Goal: Find specific page/section: Find specific page/section

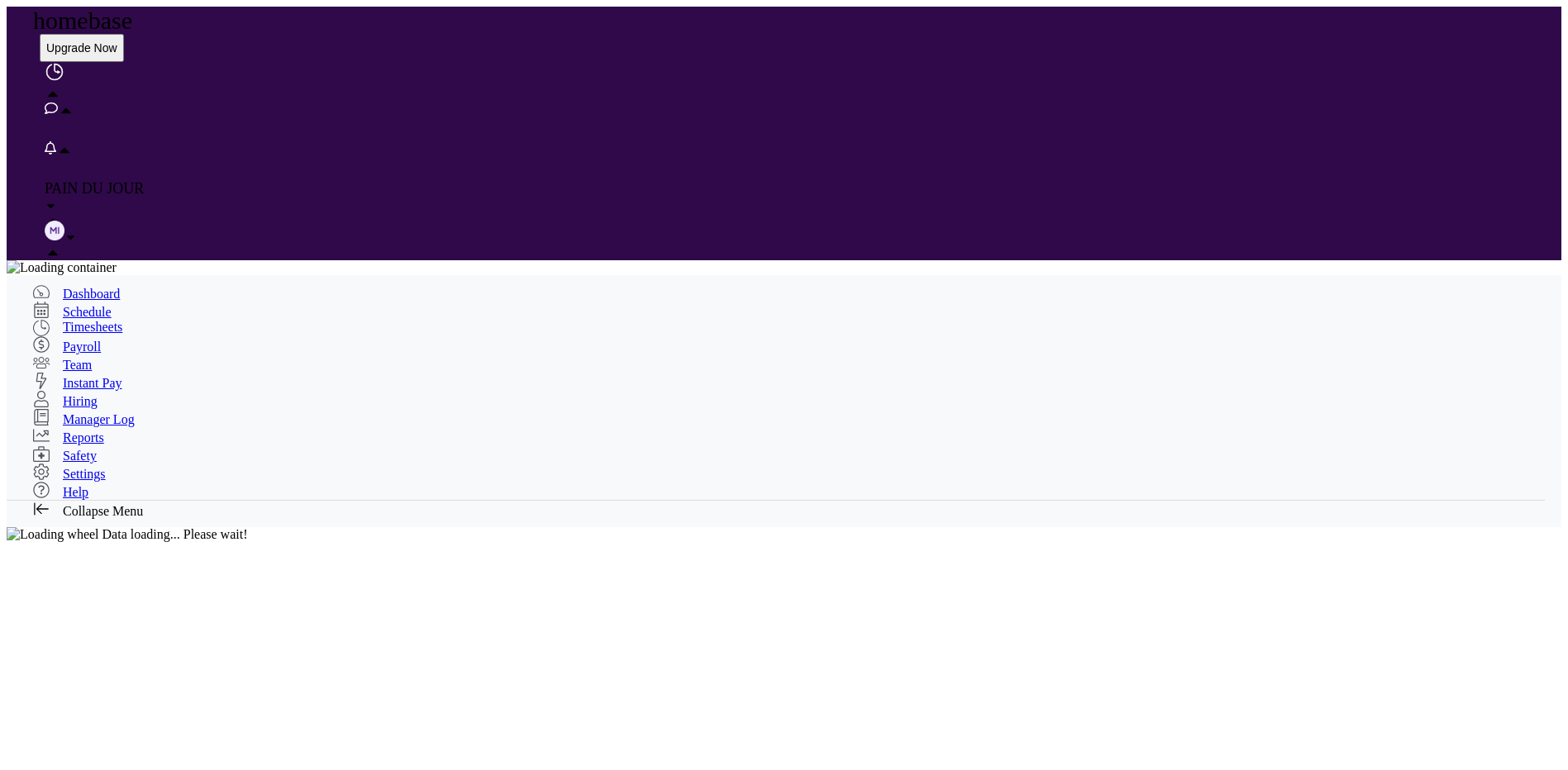
click at [104, 320] on span "Timesheets" at bounding box center [92, 327] width 60 height 14
click at [107, 320] on span "Timesheets" at bounding box center [92, 327] width 60 height 14
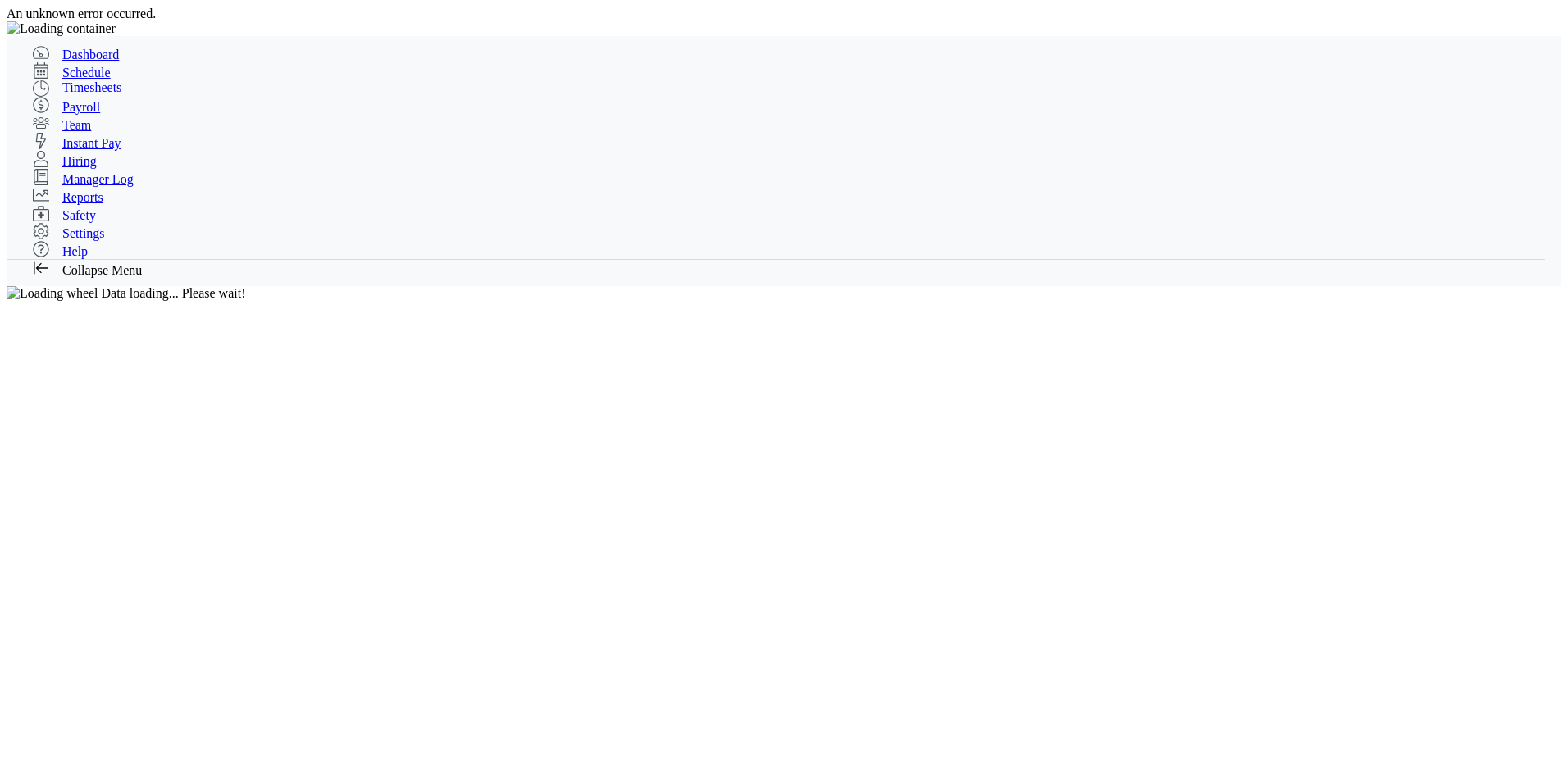
click at [1552, 21] on div at bounding box center [784, 21] width 1554 height 0
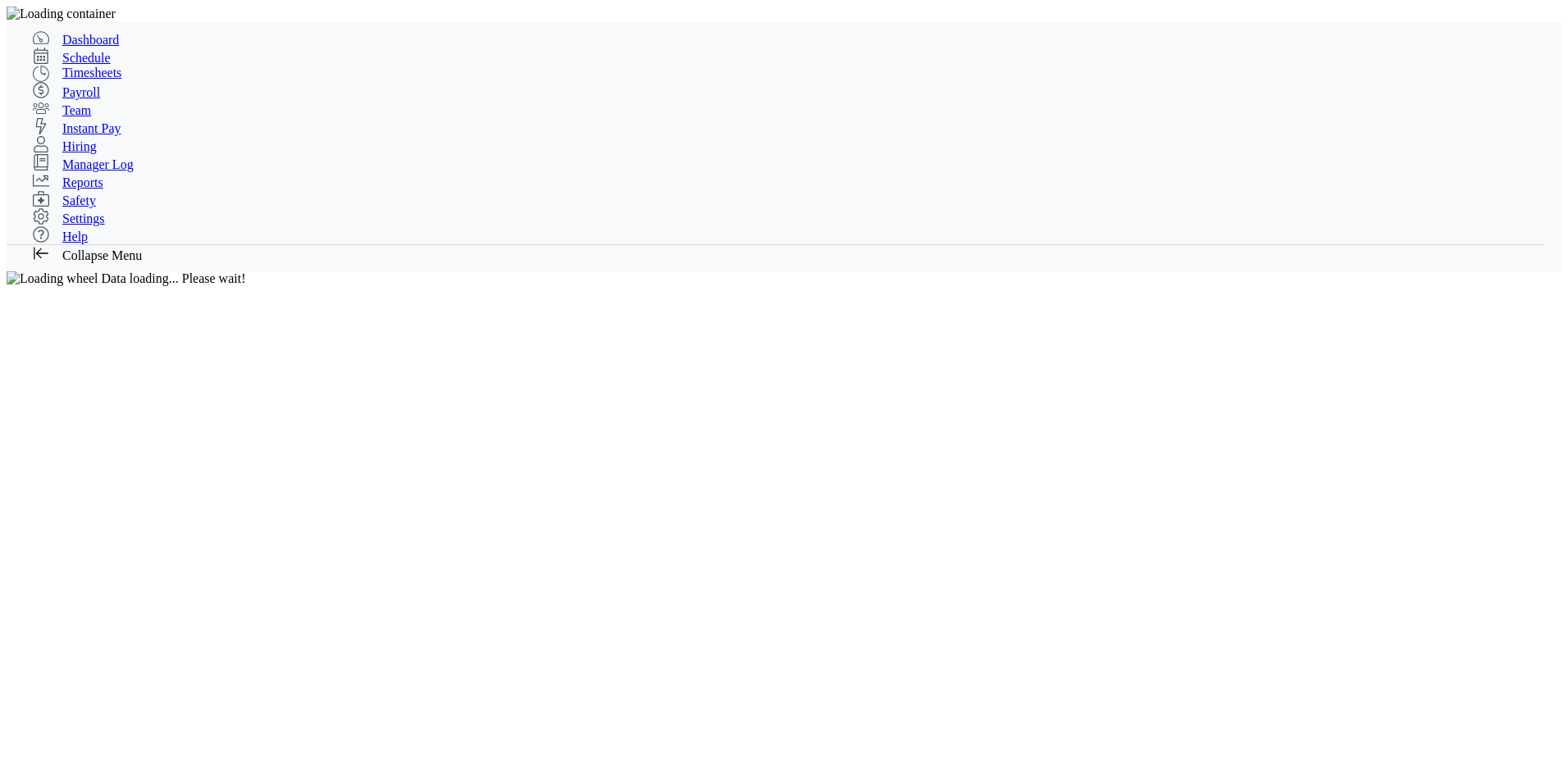
click at [90, 99] on span "Payroll" at bounding box center [81, 93] width 38 height 14
click at [94, 99] on span "Payroll" at bounding box center [81, 93] width 38 height 14
click at [81, 99] on span "Payroll" at bounding box center [81, 93] width 38 height 14
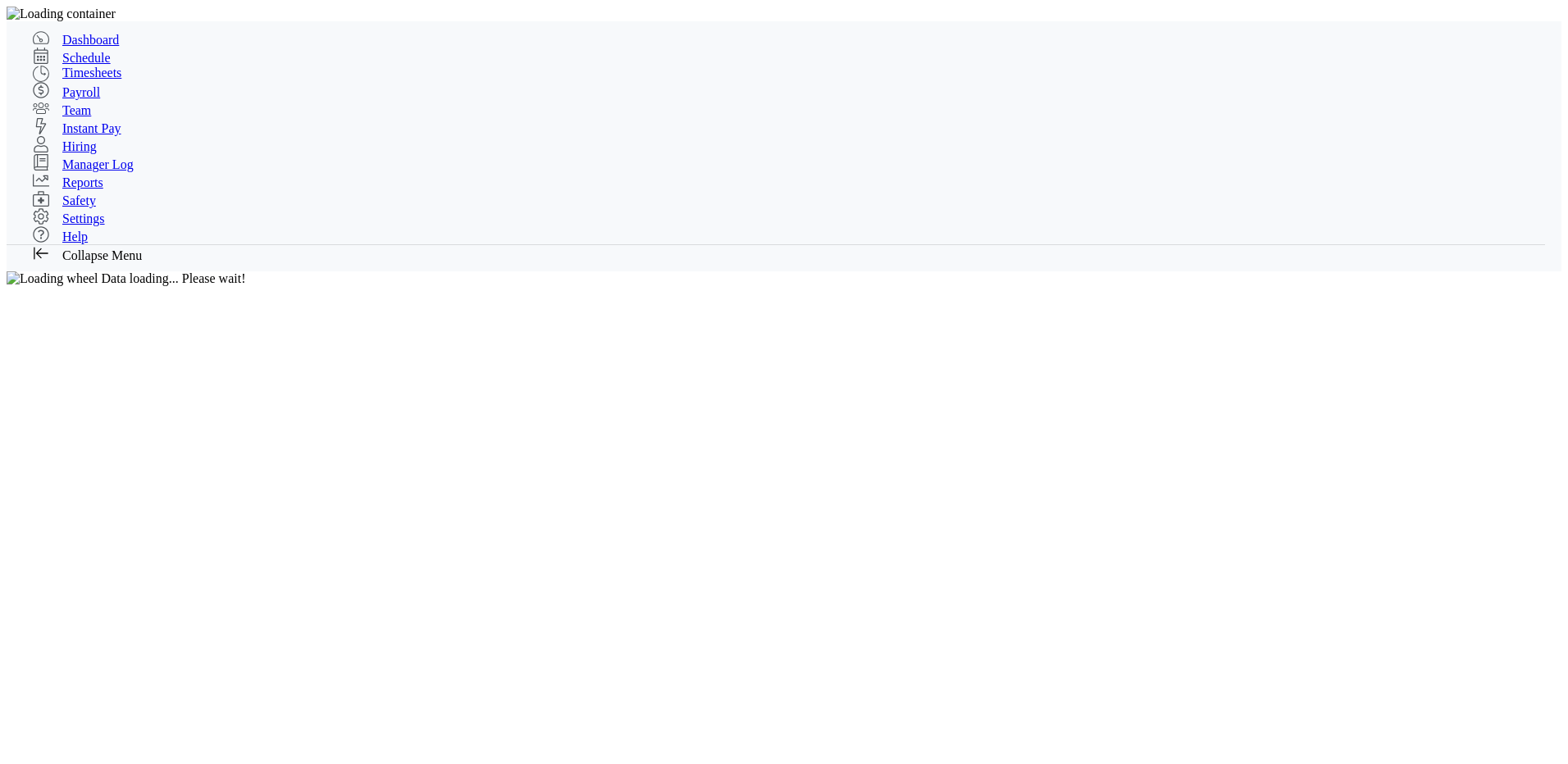
click at [81, 99] on span "Payroll" at bounding box center [81, 93] width 38 height 14
click at [84, 99] on span "Payroll" at bounding box center [81, 93] width 38 height 14
click at [90, 99] on span "Payroll" at bounding box center [81, 93] width 38 height 14
click at [91, 99] on span "Payroll" at bounding box center [81, 93] width 38 height 14
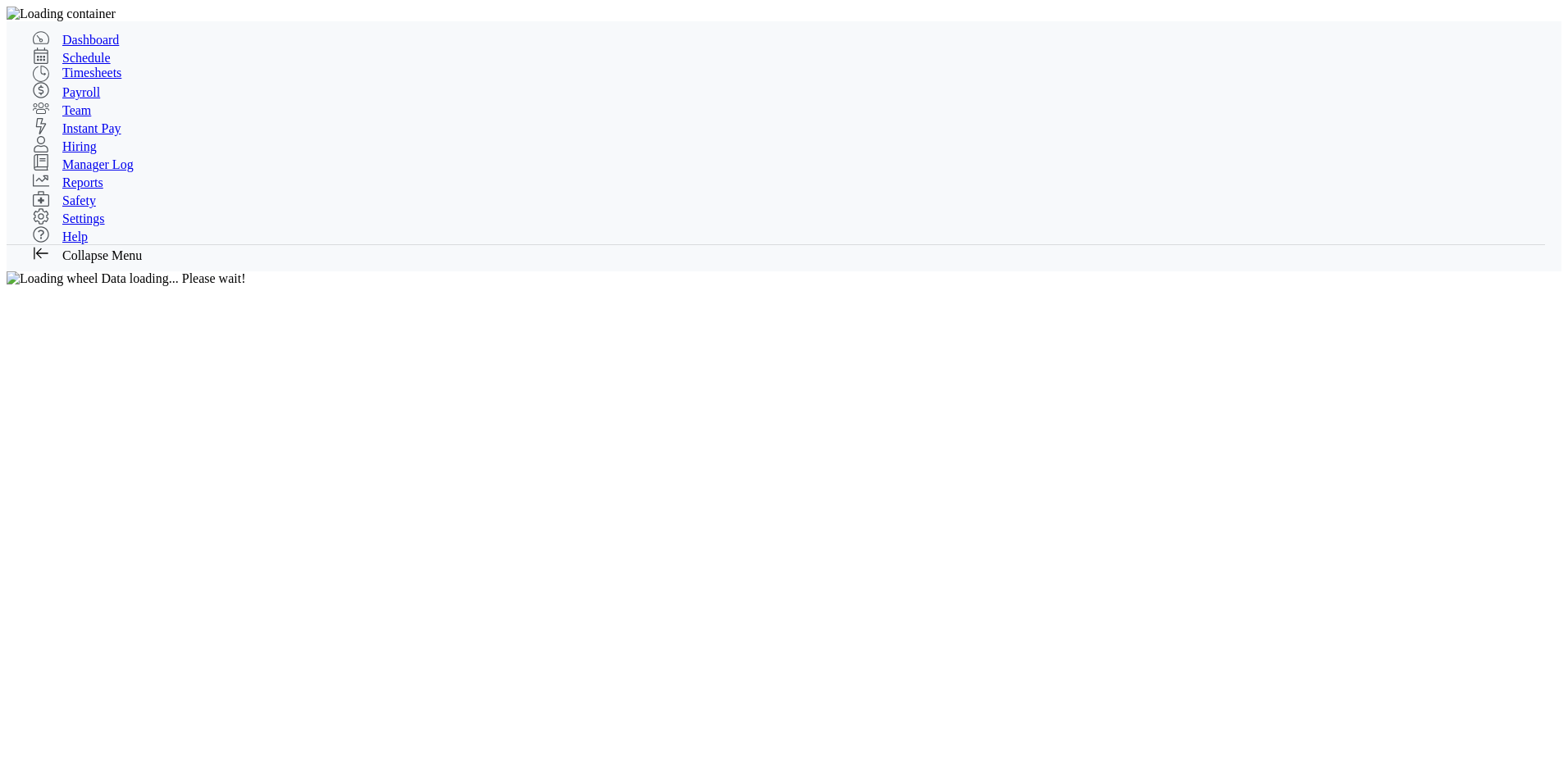
click at [96, 80] on span "Timesheets" at bounding box center [92, 72] width 59 height 14
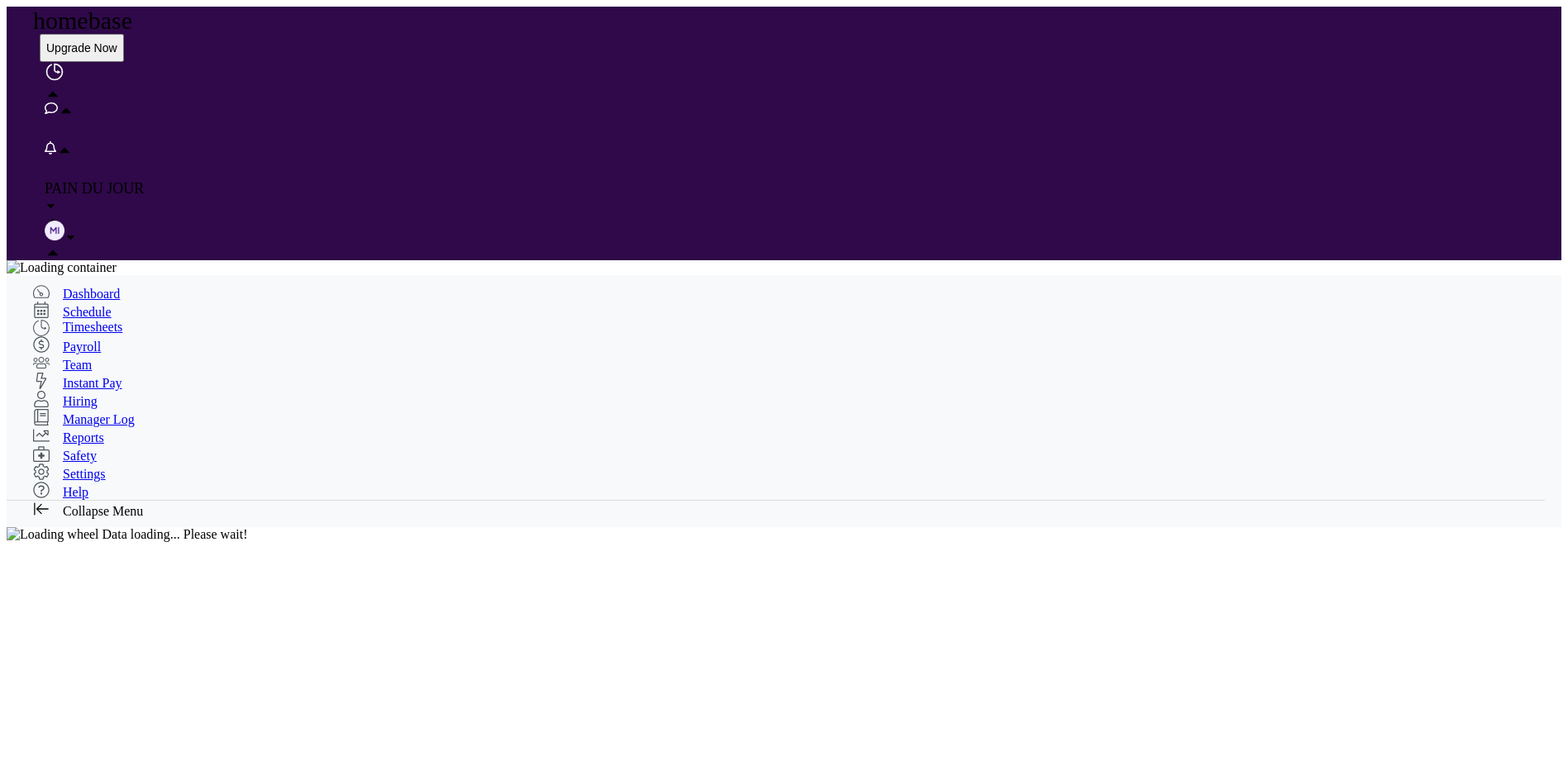
click at [79, 340] on span "Payroll" at bounding box center [82, 347] width 38 height 14
click at [96, 320] on span "Timesheets" at bounding box center [92, 327] width 60 height 14
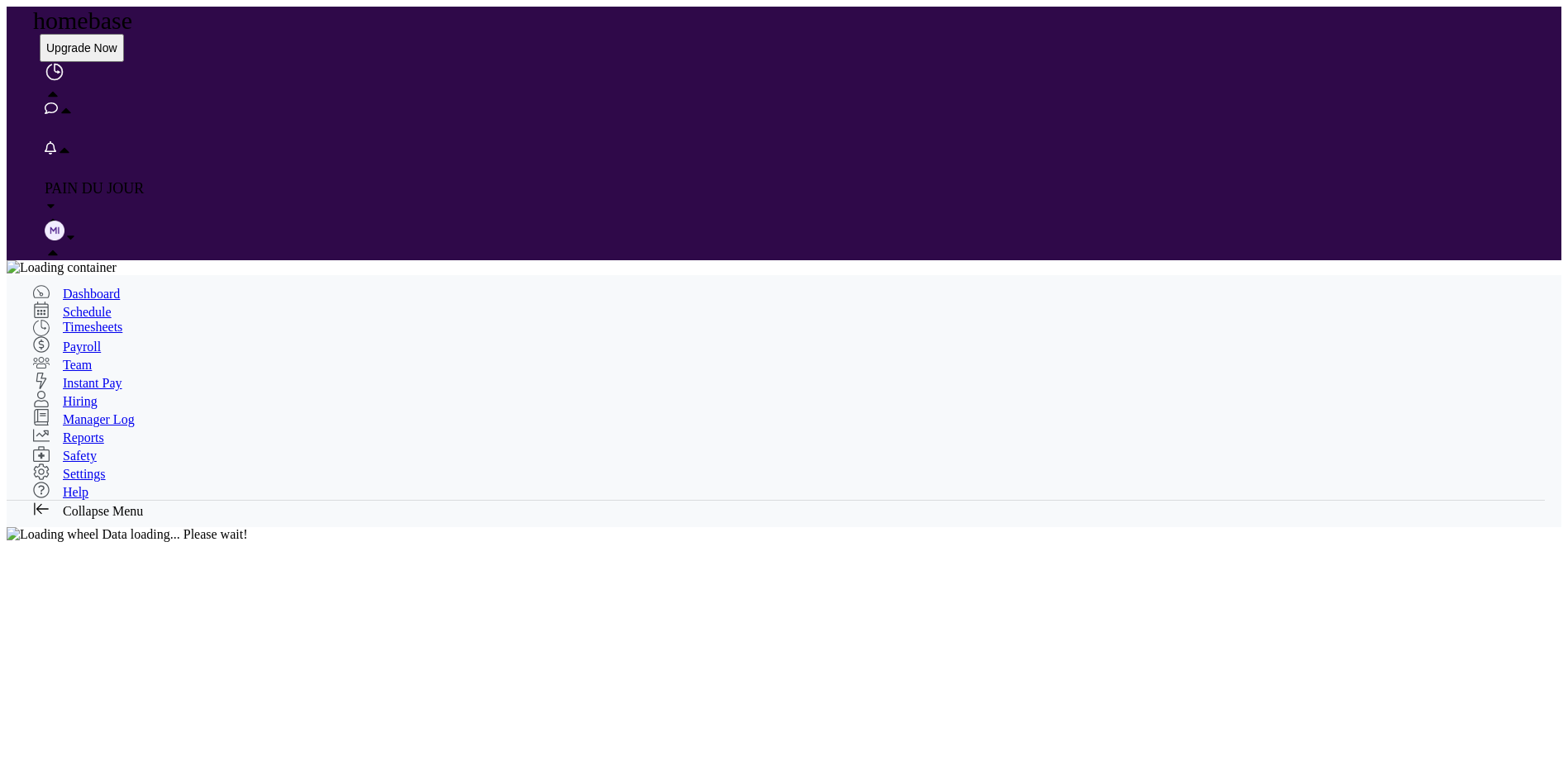
click at [86, 305] on span "Schedule" at bounding box center [87, 312] width 49 height 14
click at [112, 287] on span "Dashboard" at bounding box center [91, 294] width 57 height 14
click at [93, 320] on span "Timesheets" at bounding box center [92, 327] width 60 height 14
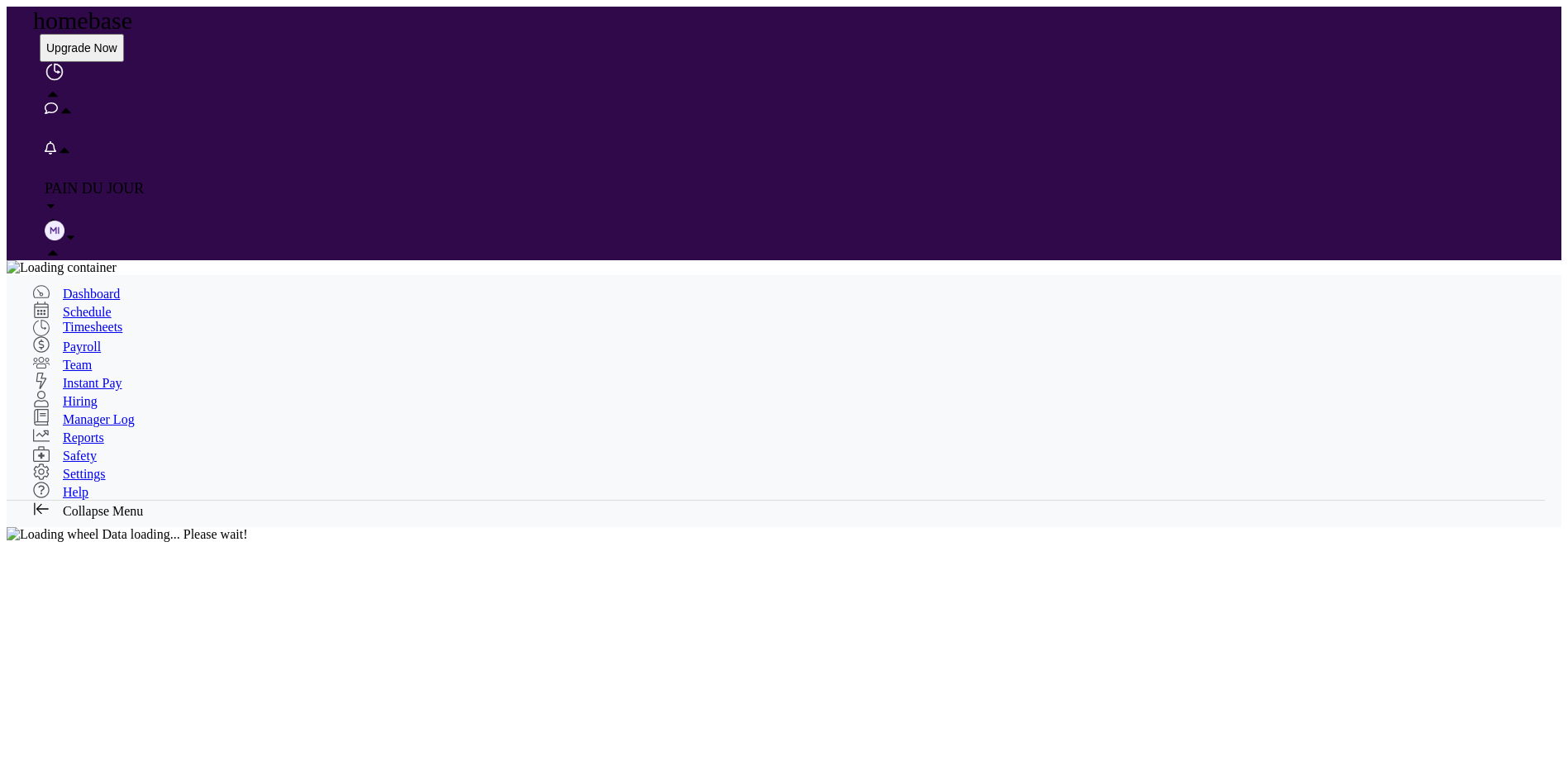
click at [75, 358] on span "Team" at bounding box center [77, 364] width 28 height 14
click at [74, 358] on span "Team" at bounding box center [77, 364] width 28 height 14
click at [102, 287] on span "Dashboard" at bounding box center [91, 294] width 57 height 14
click at [93, 305] on span "Schedule" at bounding box center [87, 312] width 49 height 14
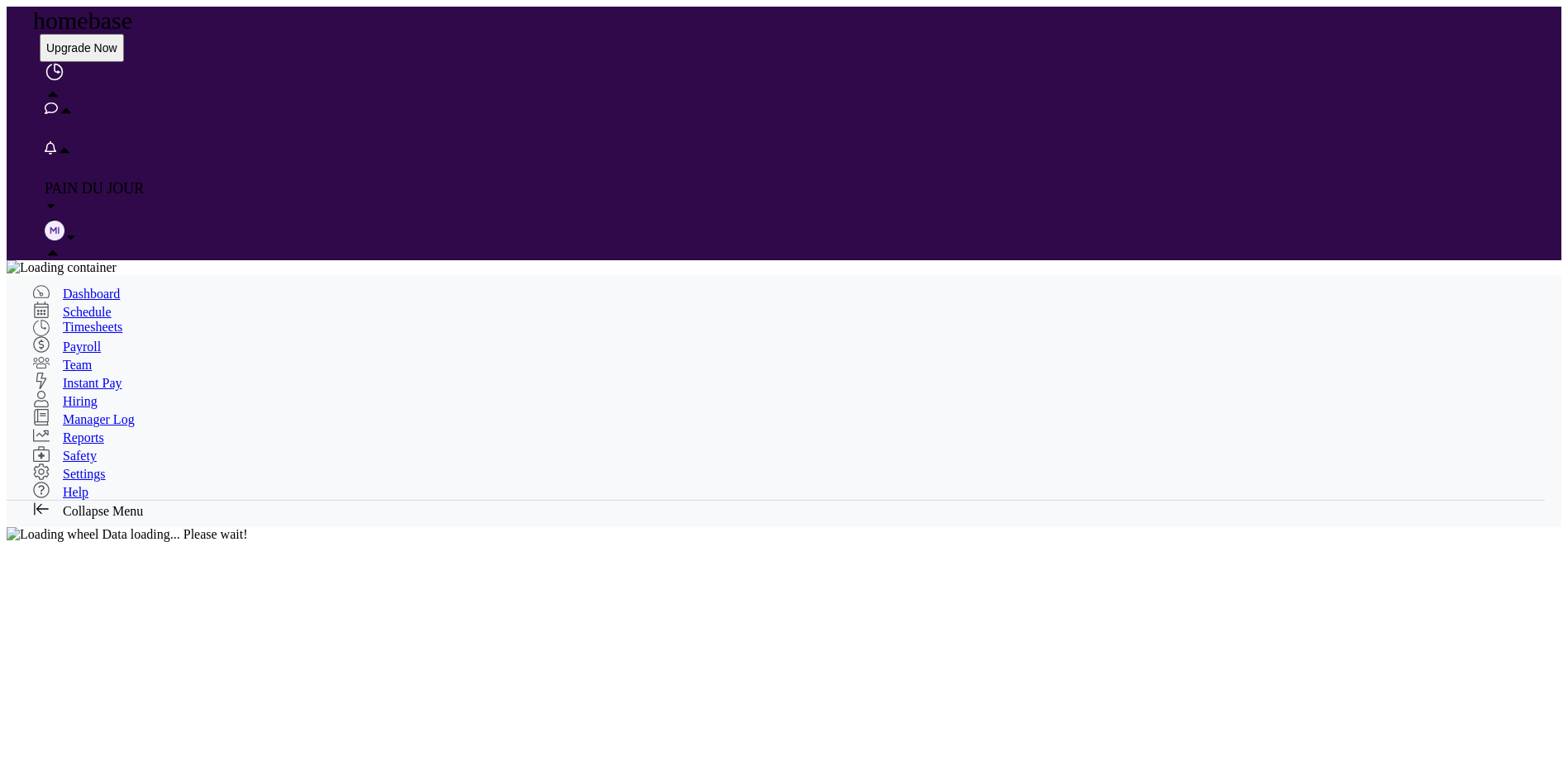
click at [93, 305] on span "Schedule" at bounding box center [87, 312] width 49 height 14
click at [86, 287] on span "Dashboard" at bounding box center [91, 294] width 57 height 14
click at [93, 287] on span "Dashboard" at bounding box center [91, 294] width 57 height 14
click at [65, 221] on img at bounding box center [54, 231] width 20 height 20
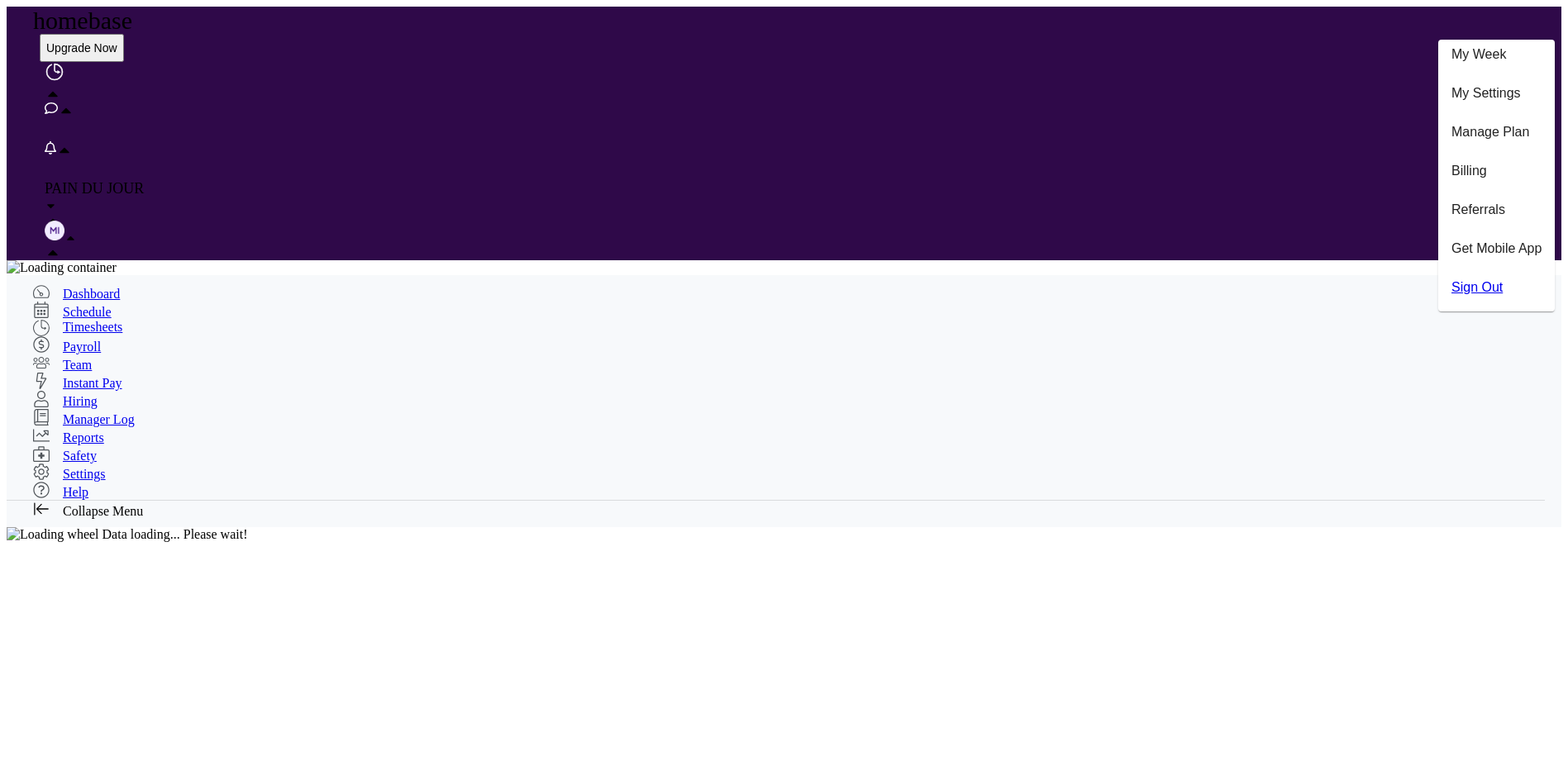
click at [1499, 99] on span "My Settings" at bounding box center [1486, 93] width 70 height 14
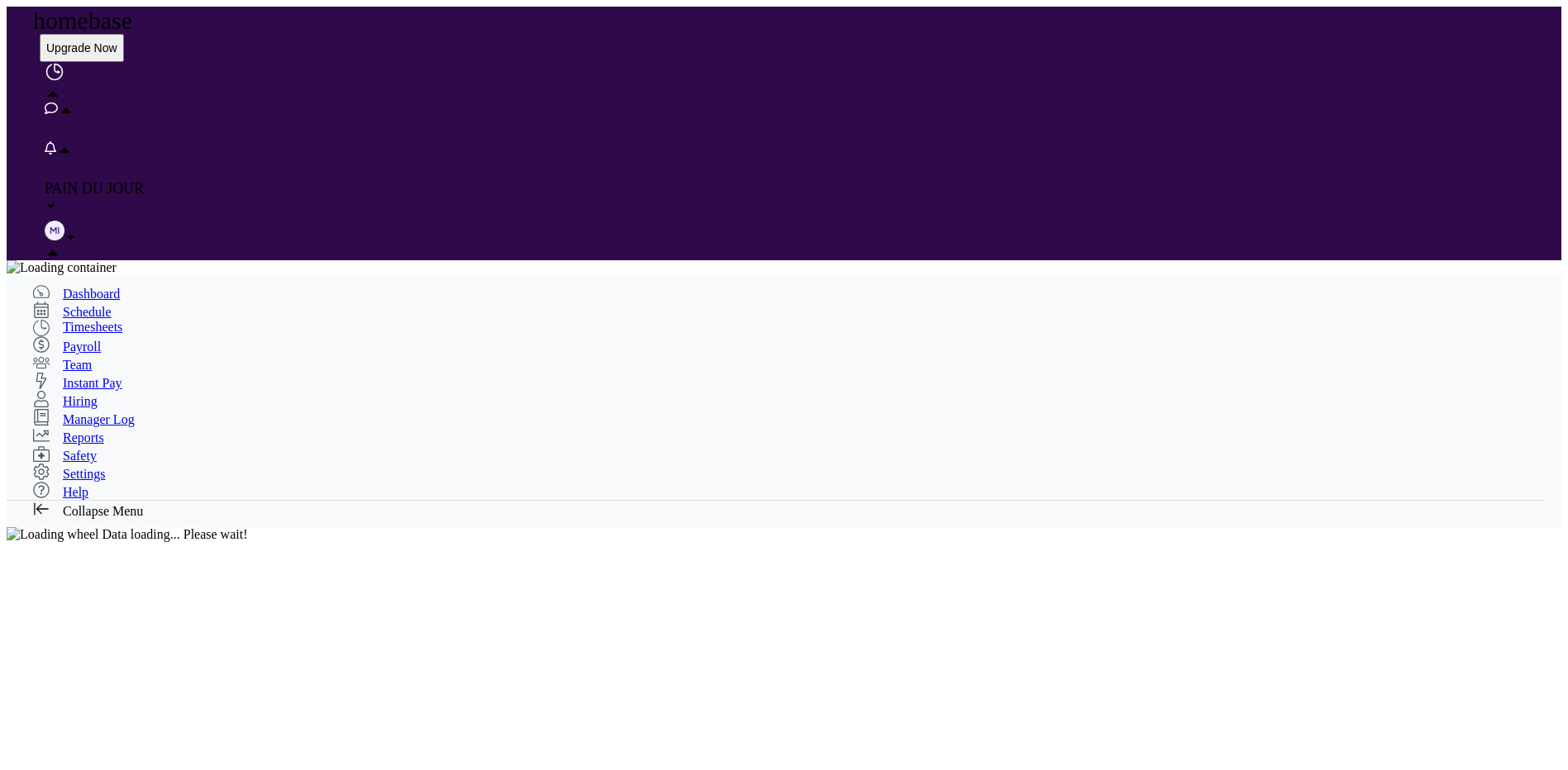
click at [117, 41] on span "Upgrade Now" at bounding box center [82, 47] width 71 height 13
drag, startPoint x: 1172, startPoint y: 22, endPoint x: 1426, endPoint y: 117, distance: 271.2
click at [1426, 527] on div at bounding box center [784, 527] width 1555 height 0
click at [117, 41] on span "Upgrade Now" at bounding box center [82, 47] width 71 height 13
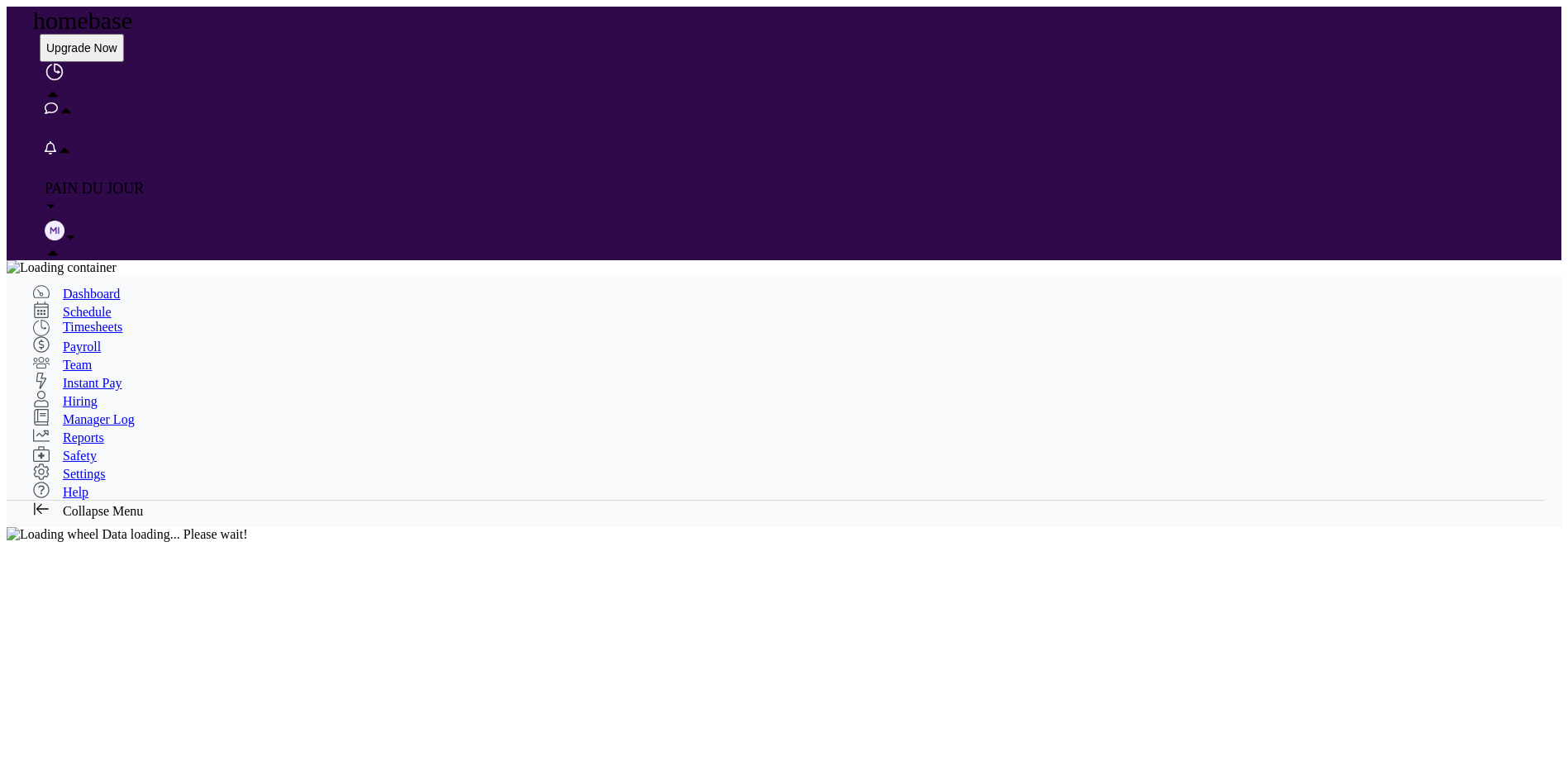
click at [117, 41] on span "Upgrade Now" at bounding box center [82, 47] width 71 height 13
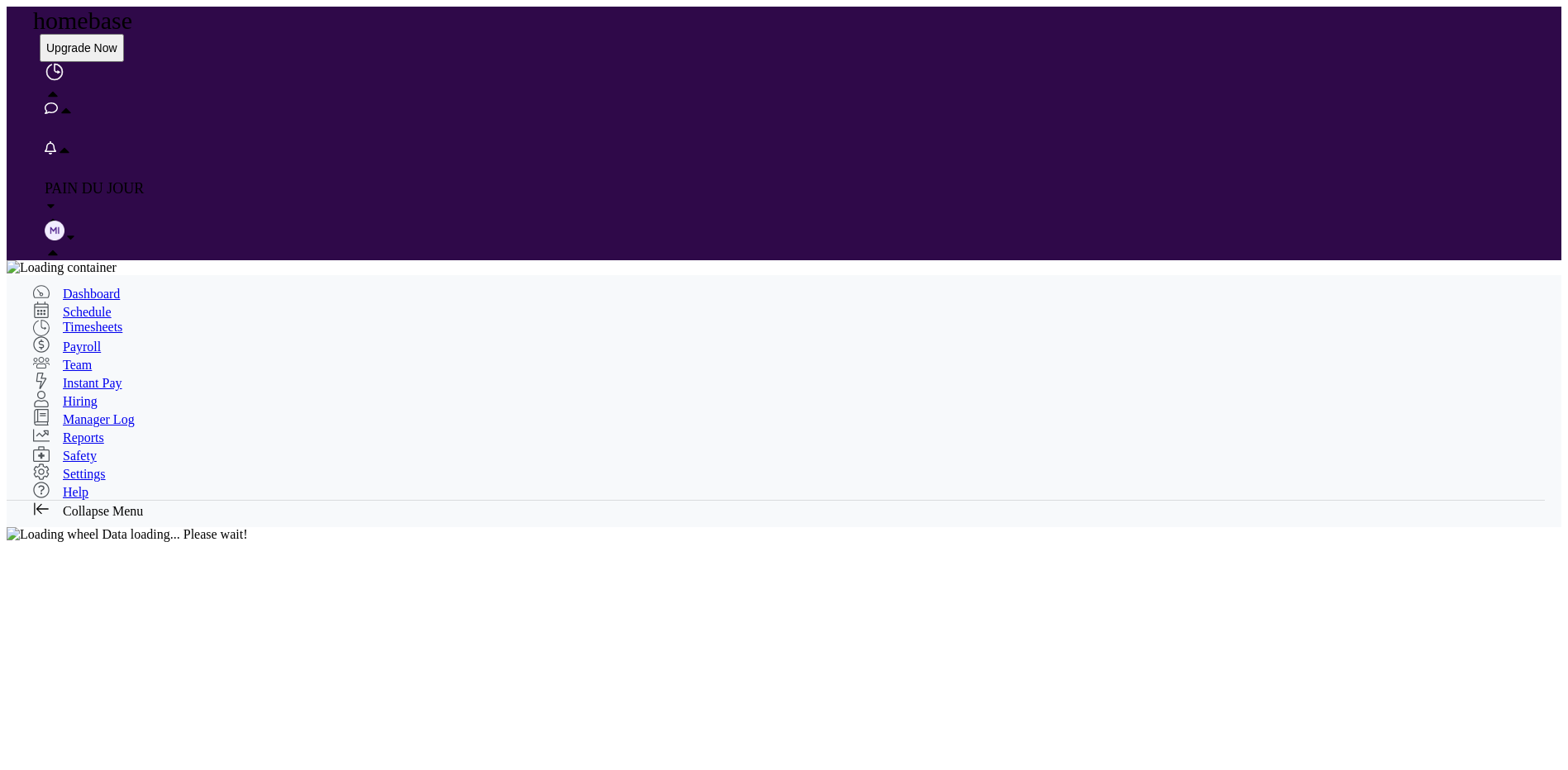
click at [117, 41] on span "Upgrade Now" at bounding box center [82, 47] width 71 height 13
click at [112, 305] on span "Schedule" at bounding box center [87, 312] width 49 height 14
click at [105, 287] on span "Dashboard" at bounding box center [91, 294] width 57 height 14
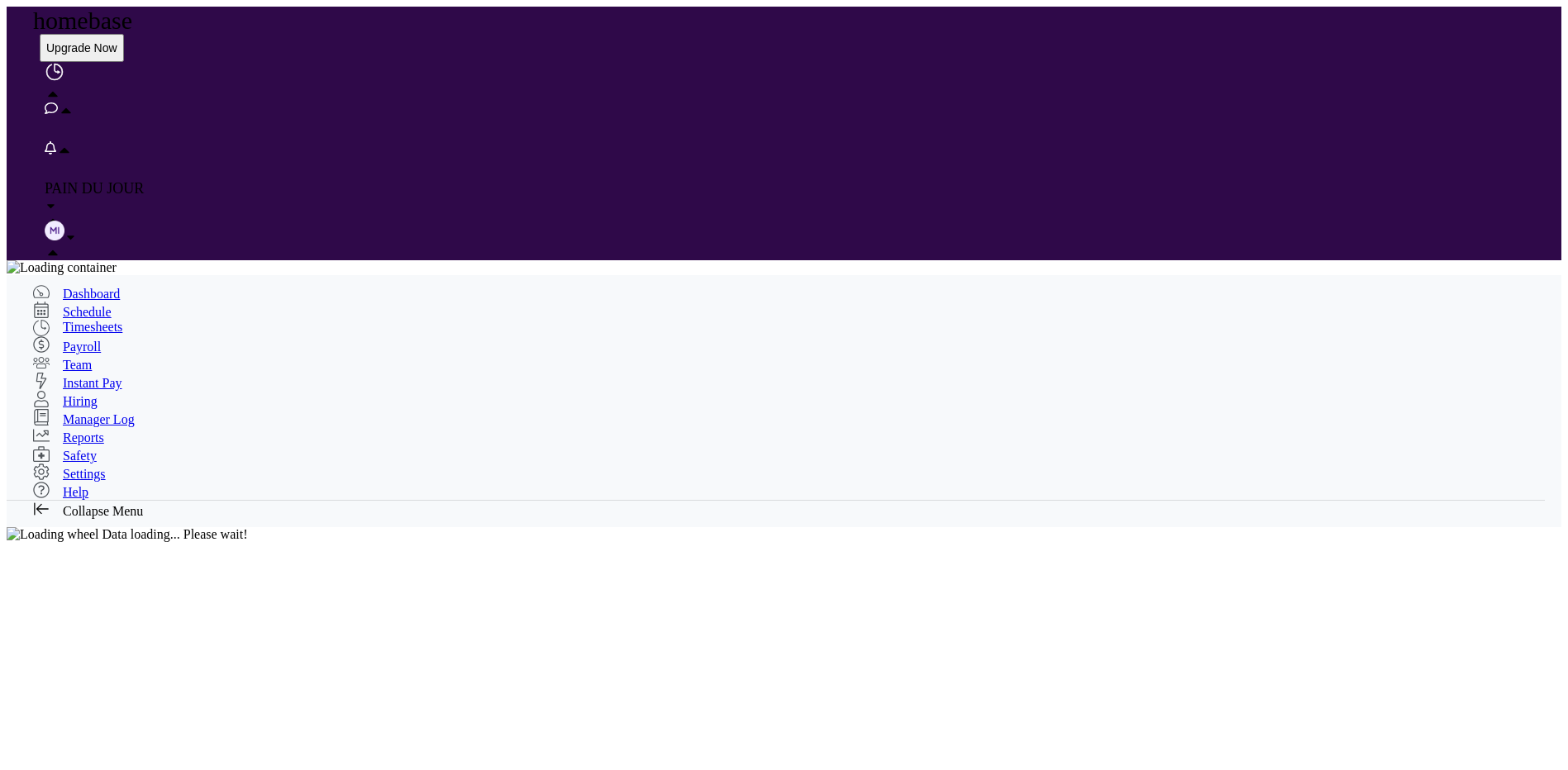
click at [110, 320] on span "Timesheets" at bounding box center [92, 327] width 60 height 14
click at [65, 221] on img at bounding box center [54, 231] width 20 height 20
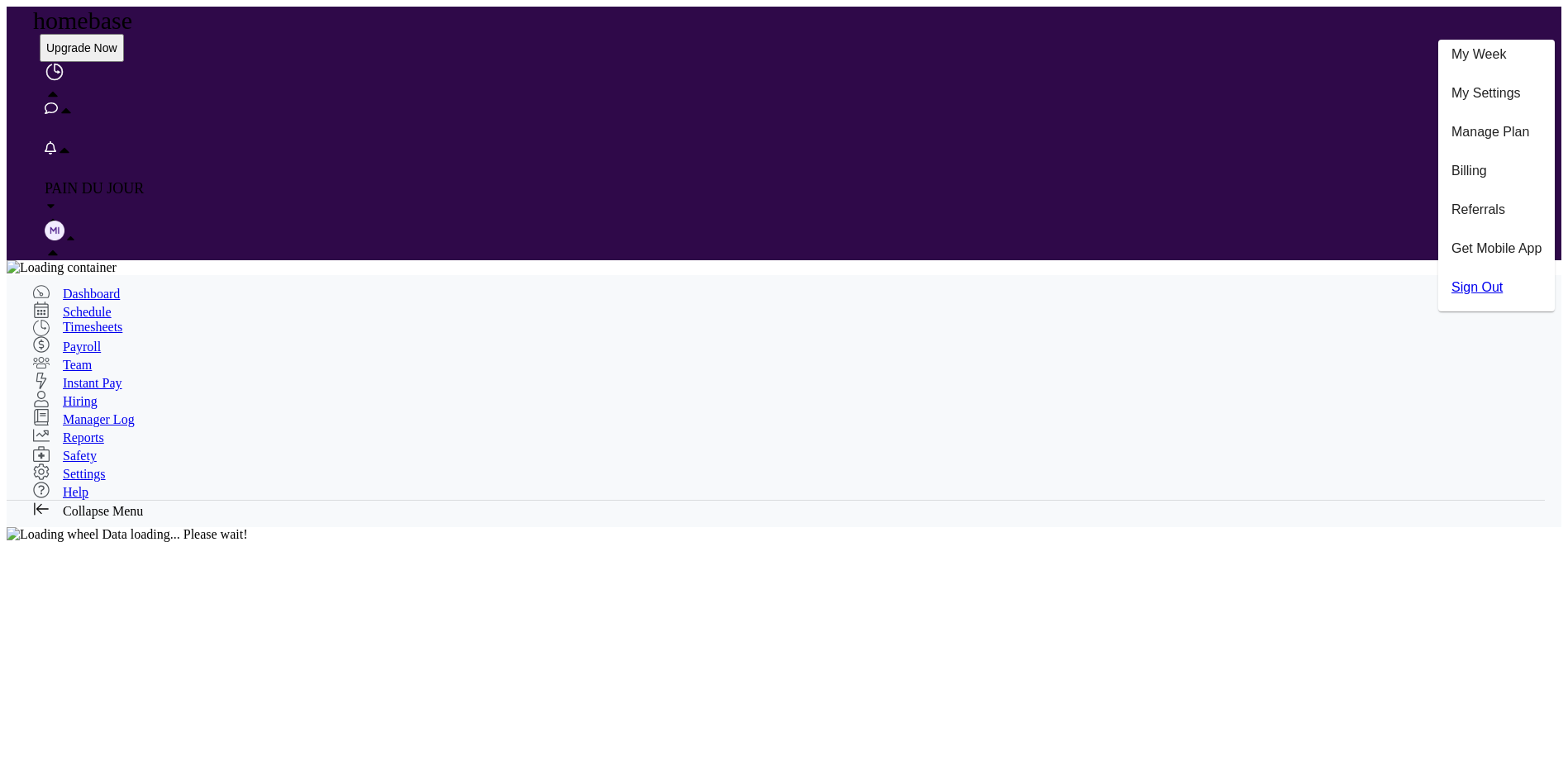
click at [1474, 176] on span "Billing" at bounding box center [1470, 171] width 35 height 14
